Goal: Register for event/course

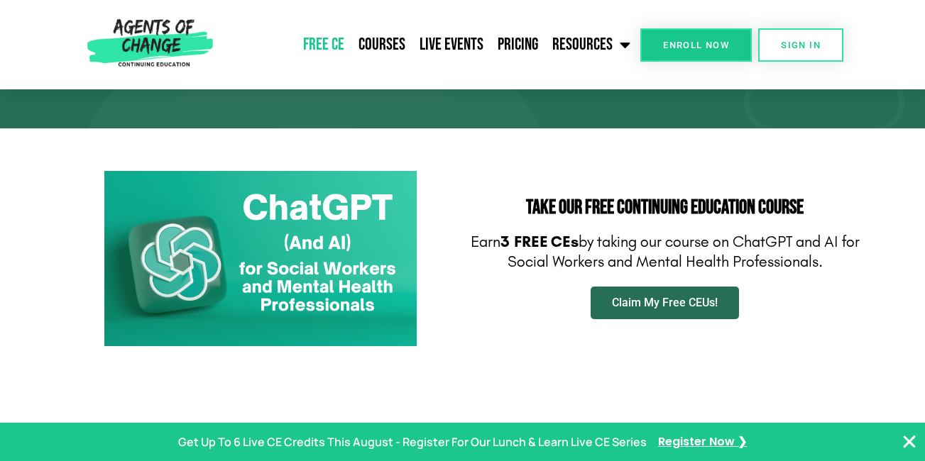
click at [733, 300] on link "Claim My Free CEUs!" at bounding box center [665, 303] width 148 height 33
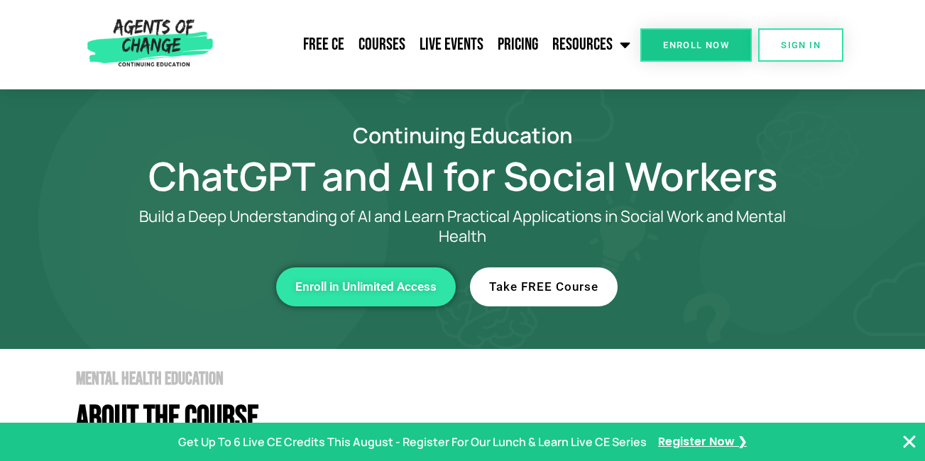
click at [563, 288] on span "Take FREE Course" at bounding box center [543, 287] width 109 height 12
